Goal: Task Accomplishment & Management: Manage account settings

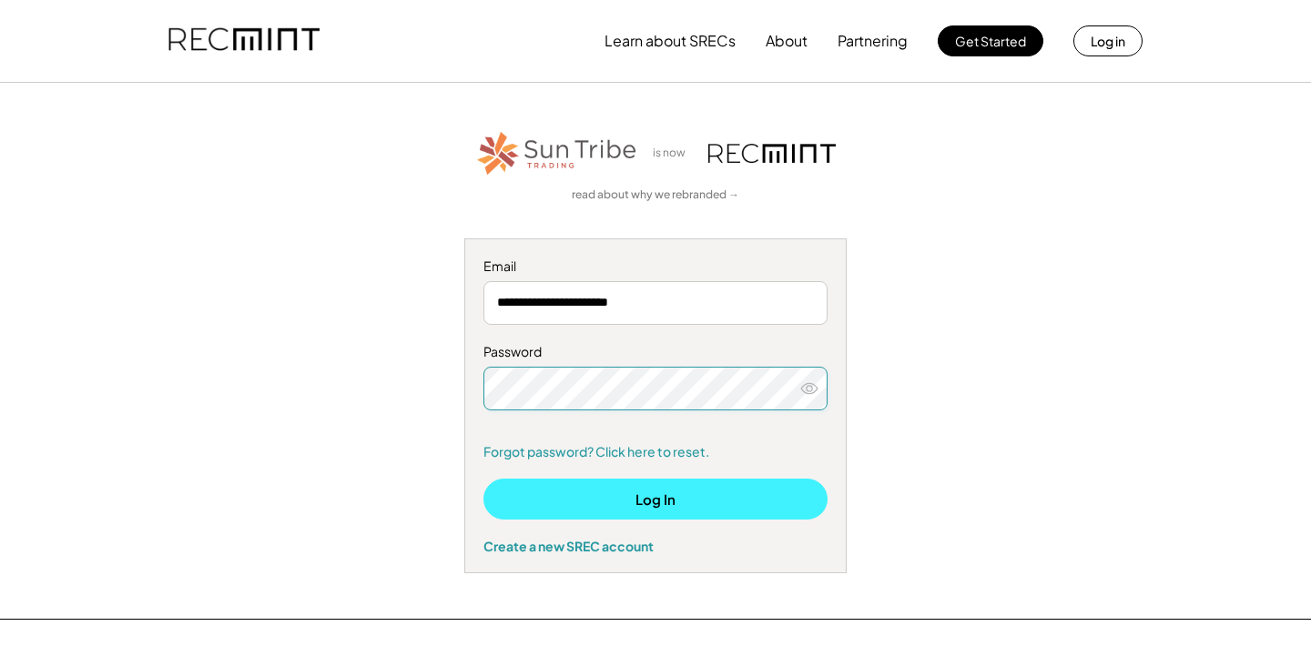
click at [712, 488] on button "Log In" at bounding box center [655, 499] width 344 height 41
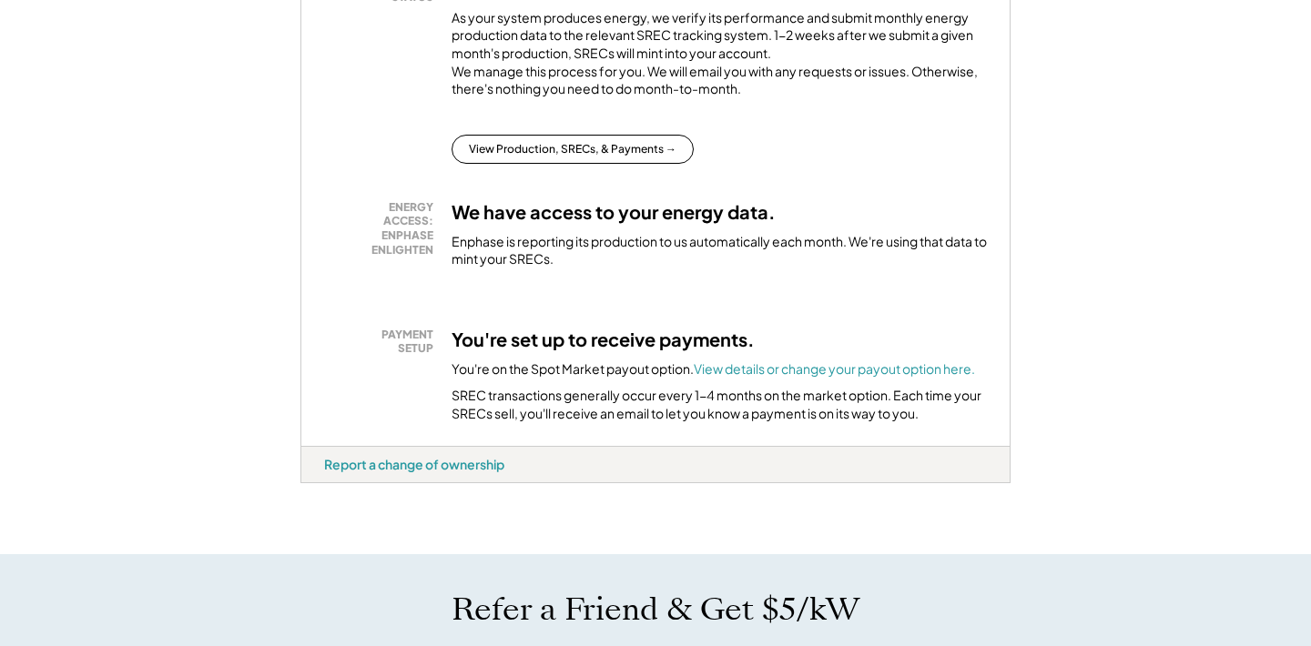
scroll to position [425, 0]
click at [859, 376] on font "View details or change your payout option here." at bounding box center [834, 368] width 281 height 16
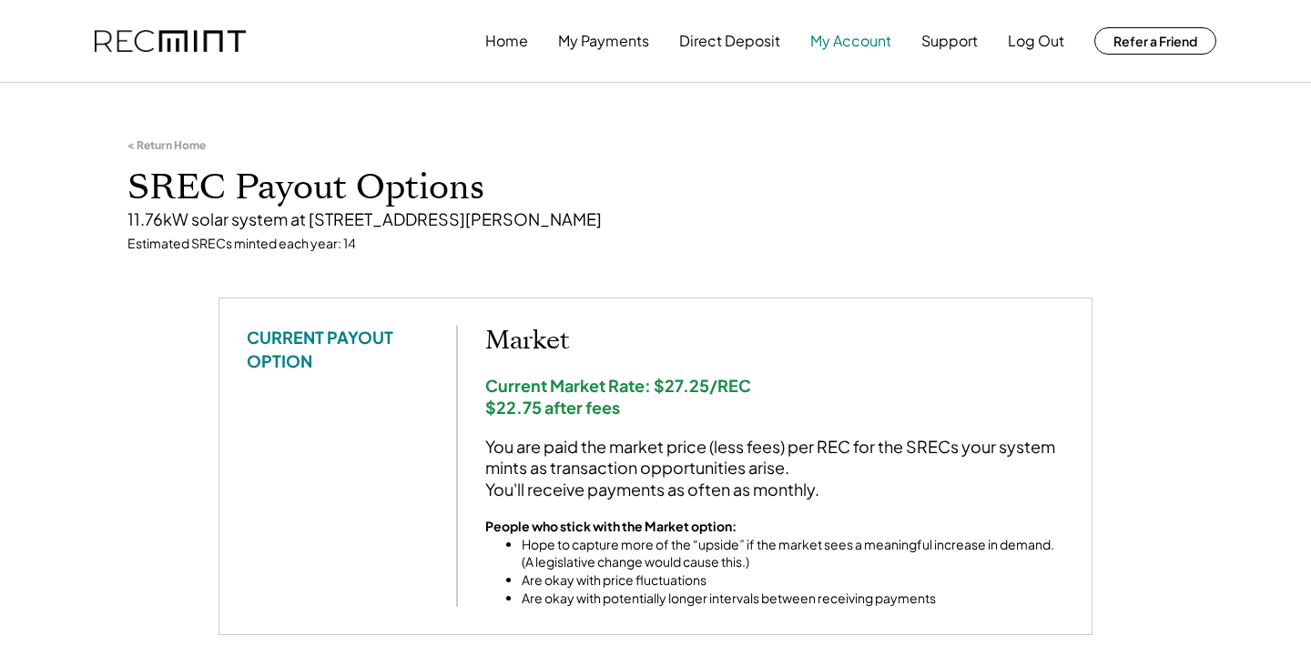
click at [848, 42] on button "My Account" at bounding box center [850, 41] width 81 height 36
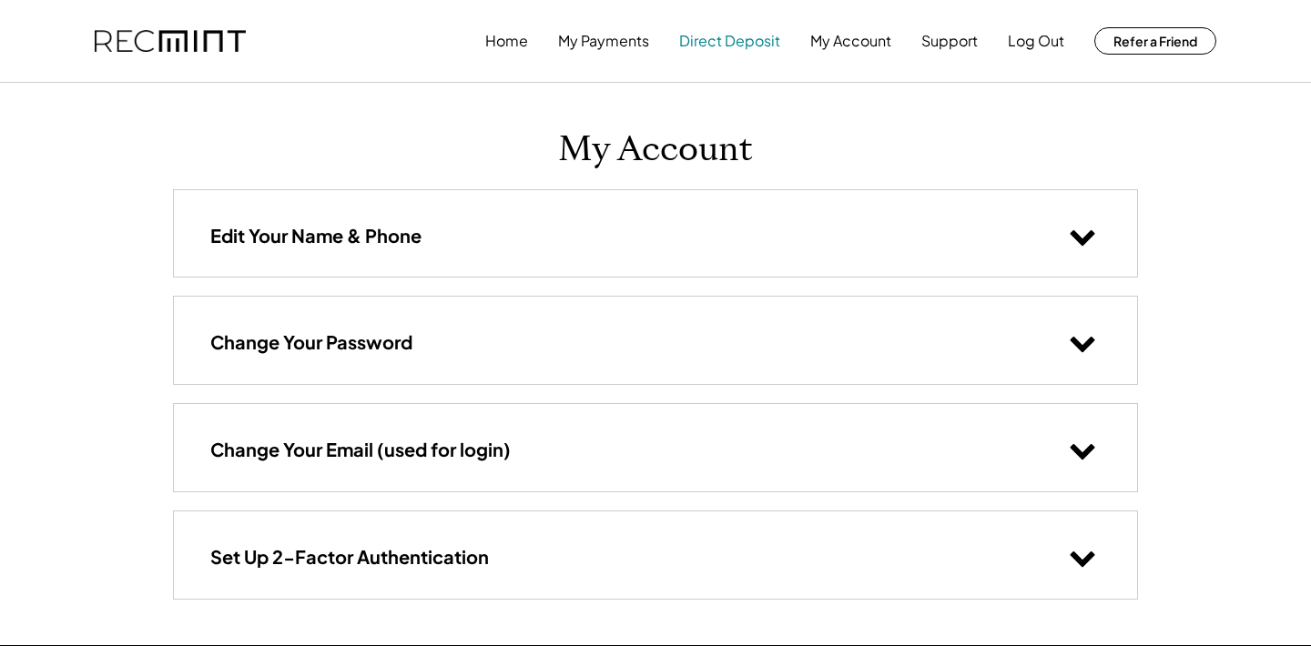
click at [767, 35] on button "Direct Deposit" at bounding box center [729, 41] width 101 height 36
